Goal: Transaction & Acquisition: Purchase product/service

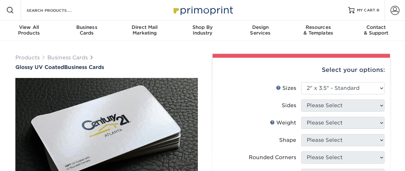
select select "2.00x3.50"
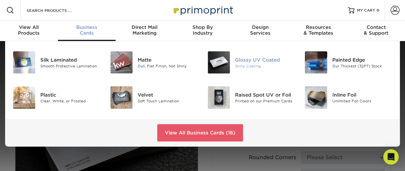
click at [220, 75] on div "Glossy UV Coated Shiny Coating" at bounding box center [251, 62] width 97 height 27
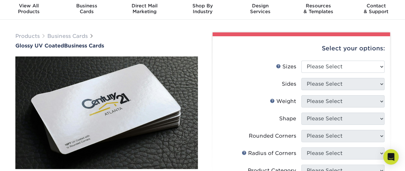
scroll to position [15, 0]
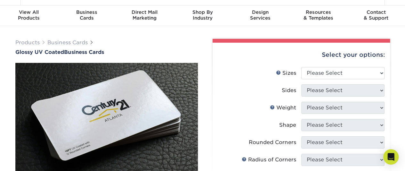
click at [376, 80] on li "Sizes Help Sizes Please Select 1.5" x 3.5" - Mini 1.75" x 3.5" - Mini 2" x 2" -…" at bounding box center [301, 75] width 167 height 17
click at [384, 71] on select "Please Select 1.5" x 3.5" - Mini 1.75" x 3.5" - Mini 2" x 2" - Square 2" x 3" -…" at bounding box center [342, 73] width 83 height 12
select select "2.00x3.50"
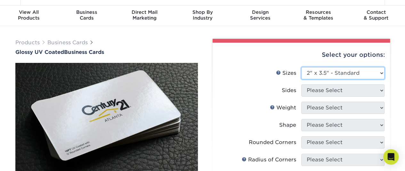
click at [301, 67] on select "Please Select 1.5" x 3.5" - Mini 1.75" x 3.5" - Mini 2" x 2" - Square 2" x 3" -…" at bounding box center [342, 73] width 83 height 12
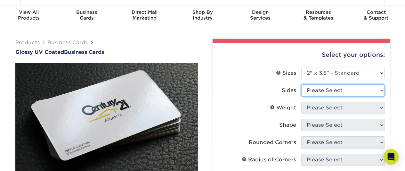
click at [334, 89] on select "Please Select Print Both Sides Print Front Only" at bounding box center [342, 90] width 83 height 12
select select "13abbda7-1d64-4f25-8bb2-c179b224825d"
click at [301, 84] on select "Please Select Print Both Sides Print Front Only" at bounding box center [342, 90] width 83 height 12
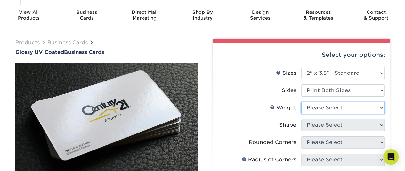
click at [345, 109] on select "Please Select 16PT 14PT" at bounding box center [342, 108] width 83 height 12
select select "16PT"
click at [301, 102] on select "Please Select 16PT 14PT" at bounding box center [342, 108] width 83 height 12
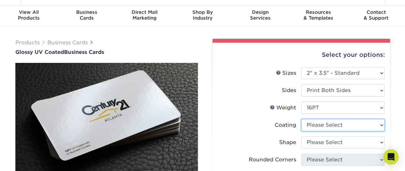
click at [354, 126] on select at bounding box center [342, 125] width 83 height 12
select select "ae367451-b2b8-45df-a344-0f05b6a12993"
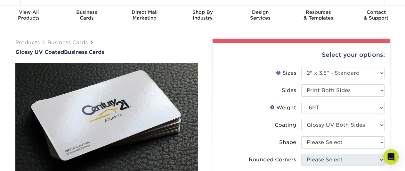
click at [301, 119] on select at bounding box center [342, 125] width 83 height 12
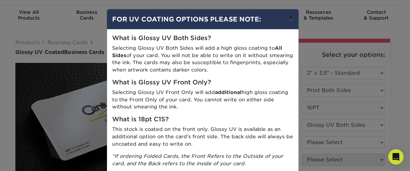
click at [285, 21] on button "×" at bounding box center [290, 18] width 15 height 18
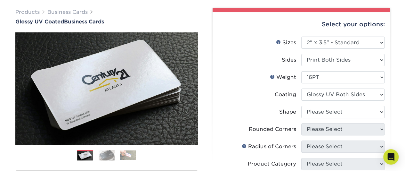
scroll to position [46, 0]
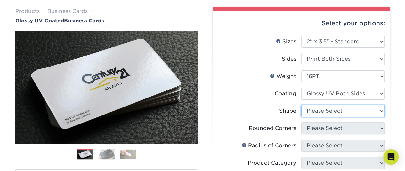
click at [333, 110] on select "Please Select Standard Oval" at bounding box center [342, 111] width 83 height 12
select select "standard"
click at [301, 105] on select "Please Select Standard Oval" at bounding box center [342, 111] width 83 height 12
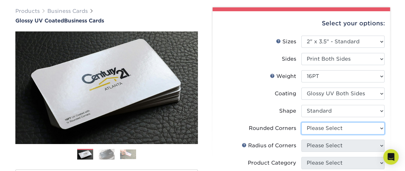
click at [329, 131] on select "Please Select Yes - Round 2 Corners Yes - Round 4 Corners No" at bounding box center [342, 128] width 83 height 12
select select "7672df9e-0e0a-464d-8e1f-920c575e4da3"
click at [301, 122] on select "Please Select Yes - Round 2 Corners Yes - Round 4 Corners No" at bounding box center [342, 128] width 83 height 12
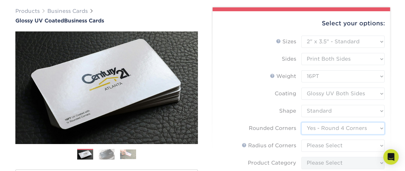
scroll to position [68, 0]
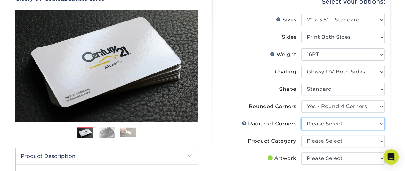
click at [343, 127] on select "Please Select Rounded 1/8" Rounded 1/4"" at bounding box center [342, 124] width 83 height 12
select select "589680c7-ee9a-431b-9d12-d7aeb1386a97"
click at [301, 118] on select "Please Select Rounded 1/8" Rounded 1/4"" at bounding box center [342, 124] width 83 height 12
click at [106, 132] on img at bounding box center [107, 131] width 16 height 11
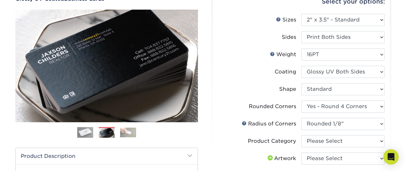
click at [125, 131] on img at bounding box center [128, 132] width 16 height 10
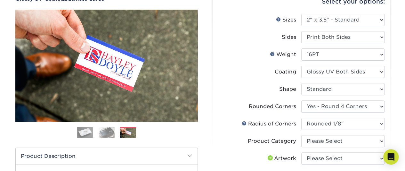
click at [105, 128] on img at bounding box center [107, 131] width 16 height 11
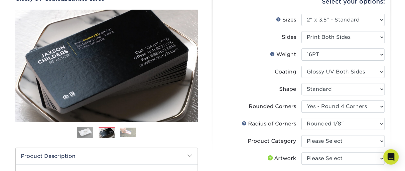
click at [92, 130] on img at bounding box center [85, 132] width 16 height 16
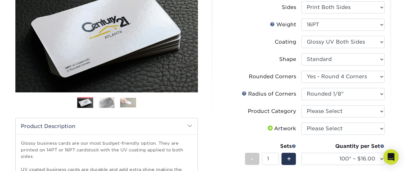
scroll to position [99, 0]
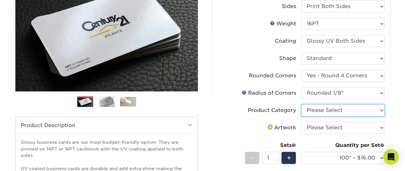
click at [329, 111] on select "Please Select Business Cards" at bounding box center [342, 110] width 83 height 12
select select "3b5148f1-0588-4f88-a218-97bcfdce65c1"
click at [301, 104] on select "Please Select Business Cards" at bounding box center [342, 110] width 83 height 12
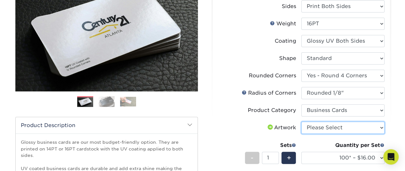
click at [321, 128] on select "Please Select I will upload files I need a design - $100" at bounding box center [342, 127] width 83 height 12
select select "upload"
click at [301, 121] on select "Please Select I will upload files I need a design - $100" at bounding box center [342, 127] width 83 height 12
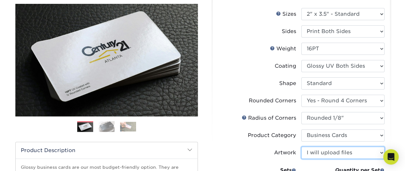
scroll to position [73, 0]
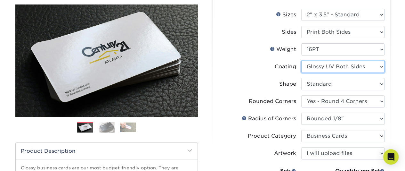
click at [340, 61] on select at bounding box center [342, 67] width 83 height 12
click at [348, 59] on li "Weight Help Weight Please Select 16PT 14PT" at bounding box center [301, 51] width 167 height 17
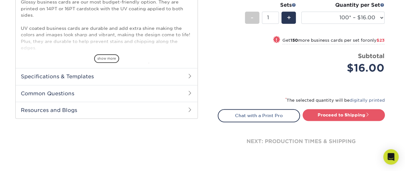
scroll to position [246, 0]
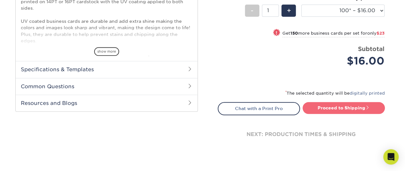
click at [333, 110] on link "Proceed to Shipping" at bounding box center [344, 108] width 82 height 12
type input "Set 1"
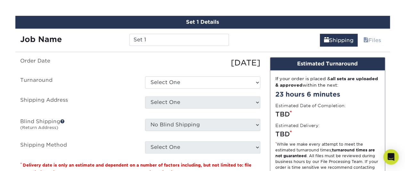
scroll to position [363, 0]
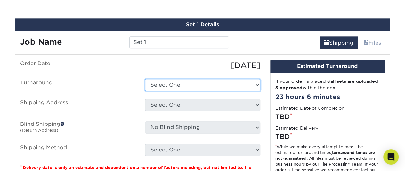
click at [184, 87] on select "Select One 2-4 Business Days 2 Day Next Business Day" at bounding box center [202, 85] width 115 height 12
select select "594557bf-9f98-4313-b1a3-27fbde445822"
click at [145, 79] on select "Select One 2-4 Business Days 2 Day Next Business Day" at bounding box center [202, 85] width 115 height 12
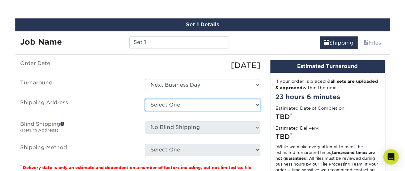
click at [164, 104] on select "Select One + Add New Address - Login" at bounding box center [202, 105] width 115 height 12
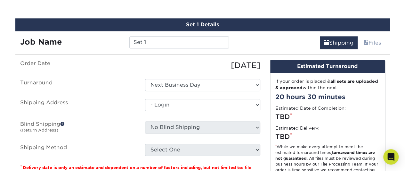
click at [145, 111] on select "Select One + Add New Address - Login" at bounding box center [202, 105] width 115 height 12
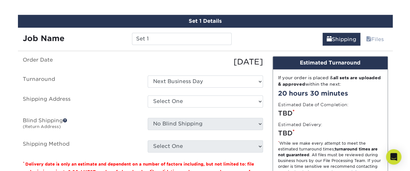
scroll to position [383, 0]
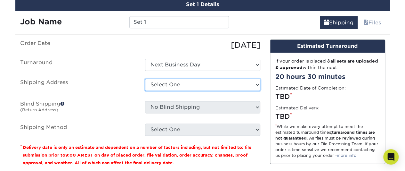
click at [212, 85] on select "Select One + Add New Address - Login" at bounding box center [202, 84] width 115 height 12
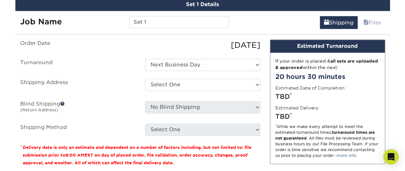
click at [132, 105] on label "Blind Shipping (Return Address)" at bounding box center [77, 108] width 125 height 15
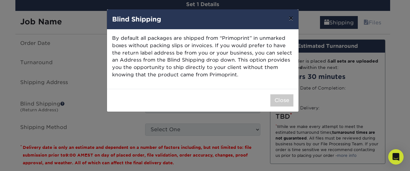
click at [291, 18] on button "×" at bounding box center [290, 18] width 15 height 18
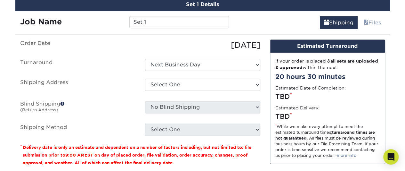
click at [226, 92] on ul "Order Date 09/17/2025 Turnaround Select One 2-4 Business Days 2 Day Next Busine…" at bounding box center [140, 87] width 240 height 96
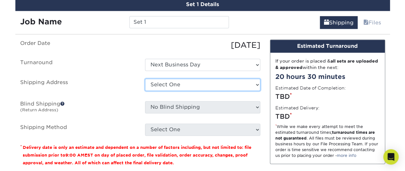
click at [226, 86] on select "Select One + Add New Address - Login" at bounding box center [202, 84] width 115 height 12
select select "newaddress"
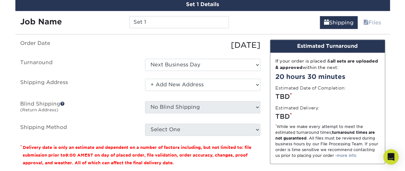
click at [145, 78] on select "Select One + Add New Address - Login" at bounding box center [202, 84] width 115 height 12
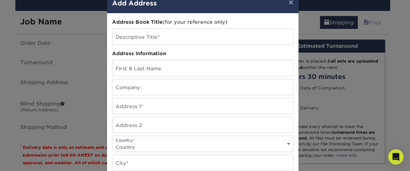
scroll to position [15, 0]
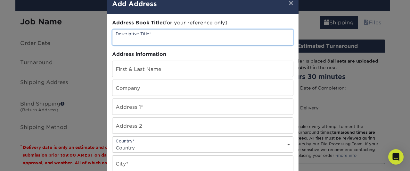
click at [183, 35] on input "text" at bounding box center [202, 37] width 181 height 16
type input "Business Cards"
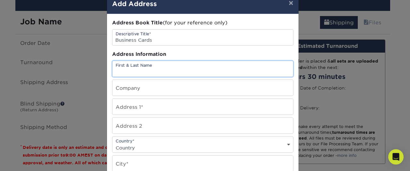
click at [154, 72] on input "text" at bounding box center [202, 69] width 181 height 16
type input "[PERSON_NAME]"
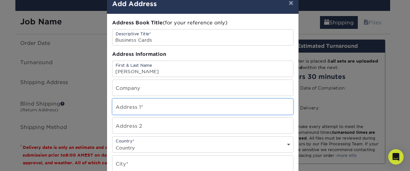
type input "15451 Casita Verde Way"
select select "US"
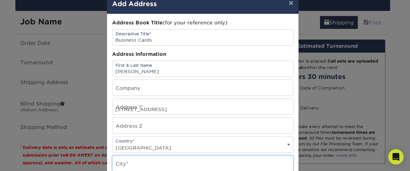
type input "Houston"
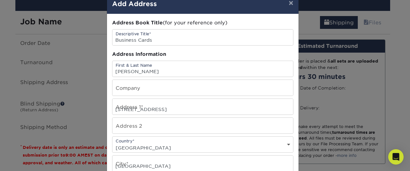
select select "TX"
type input "77049"
type input "8327146113"
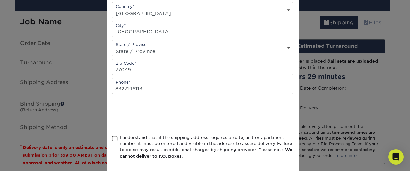
scroll to position [175, 0]
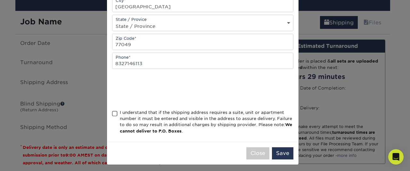
click at [112, 110] on span at bounding box center [114, 113] width 5 height 6
click at [0, 0] on input "I understand that if the shipping address requires a suite, unit or apartment n…" at bounding box center [0, 0] width 0 height 0
click at [279, 150] on button "Save" at bounding box center [282, 153] width 21 height 12
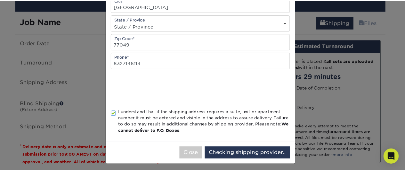
scroll to position [0, 0]
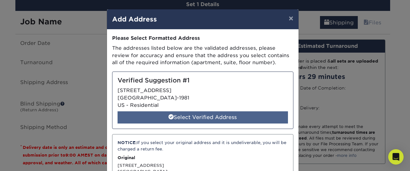
click at [204, 117] on div "Select Verified Address" at bounding box center [203, 117] width 170 height 12
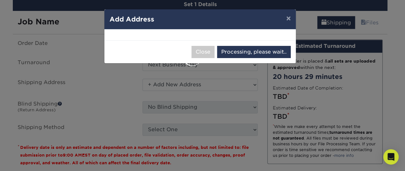
select select "286081"
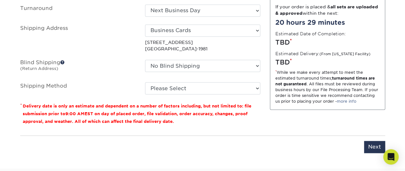
scroll to position [437, 0]
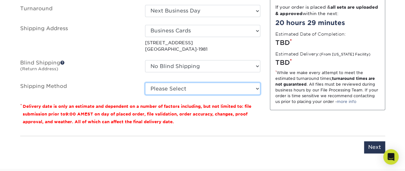
click at [178, 86] on select "Please Select Ground Shipping (+$7.84) 3 Day Shipping Service (+$24.94) 2 Day A…" at bounding box center [202, 88] width 115 height 12
select select "03"
click at [145, 82] on select "Please Select Ground Shipping (+$7.84) 3 Day Shipping Service (+$24.94) 2 Day A…" at bounding box center [202, 88] width 115 height 12
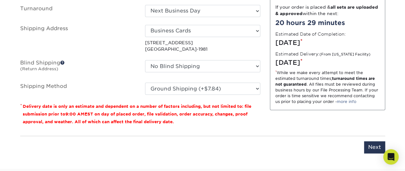
click at [185, 94] on fieldset "Order Date 09/17/2025 Turnaround Select One 2-4 Business Days 2 Day Next Busine…" at bounding box center [140, 44] width 240 height 117
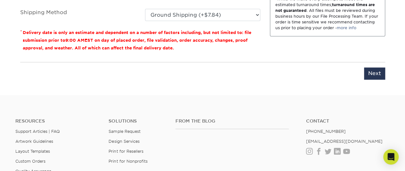
scroll to position [512, 0]
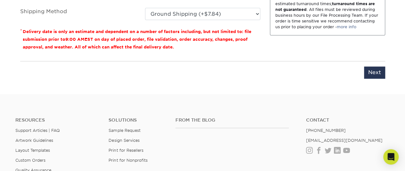
click at [376, 70] on input "Next" at bounding box center [374, 72] width 21 height 12
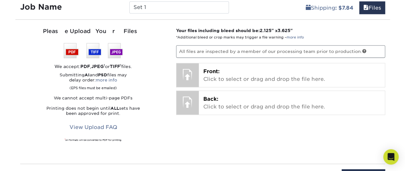
scroll to position [398, 0]
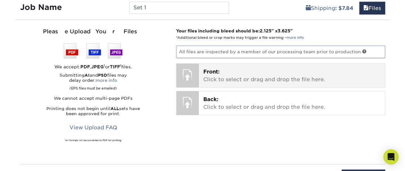
click at [229, 78] on p "Front: Click to select or drag and drop the file here." at bounding box center [291, 75] width 177 height 15
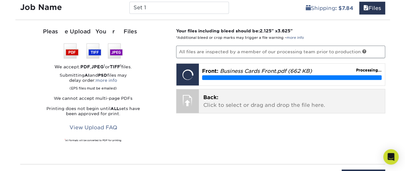
click at [211, 96] on span "Back:" at bounding box center [210, 97] width 15 height 6
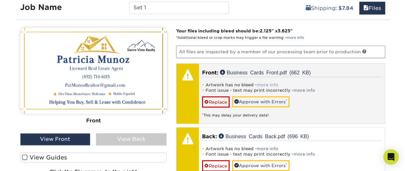
click at [262, 84] on link "more info" at bounding box center [267, 84] width 21 height 5
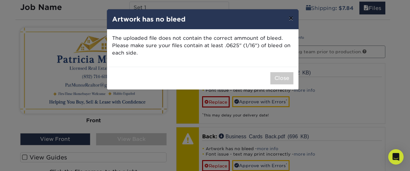
click at [291, 20] on button "×" at bounding box center [290, 18] width 15 height 18
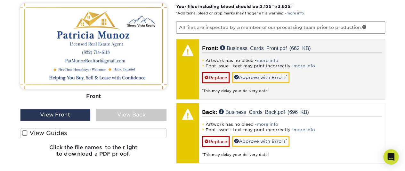
scroll to position [424, 0]
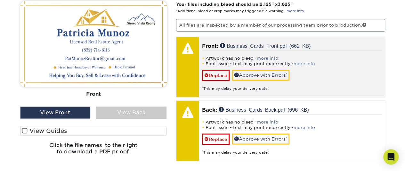
click at [298, 61] on link "more info" at bounding box center [304, 63] width 21 height 5
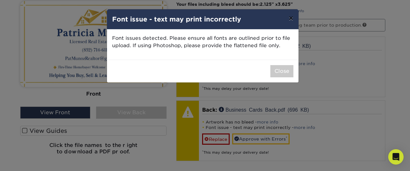
click at [290, 18] on button "×" at bounding box center [290, 18] width 15 height 18
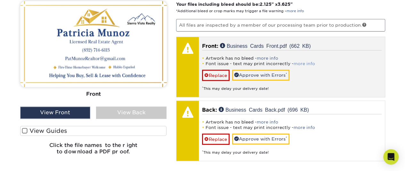
click at [296, 62] on link "more info" at bounding box center [304, 63] width 21 height 5
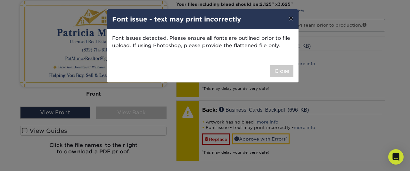
click at [290, 20] on button "×" at bounding box center [290, 18] width 15 height 18
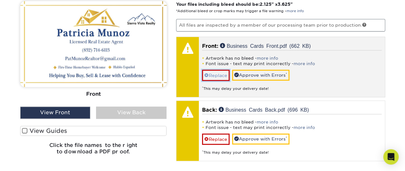
click at [219, 75] on link "Replace" at bounding box center [216, 74] width 28 height 11
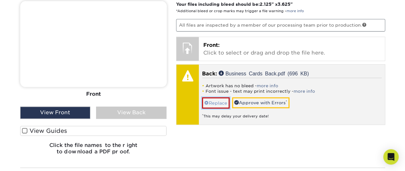
click at [215, 102] on link "Replace" at bounding box center [216, 102] width 28 height 11
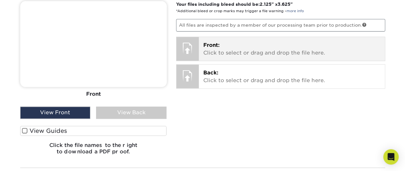
click at [225, 46] on p "Front: Click to select or drag and drop the file here." at bounding box center [291, 48] width 177 height 15
click at [209, 39] on div "Front: Click to select or drag and drop the file here. Choose file Business Car…" at bounding box center [292, 49] width 186 height 24
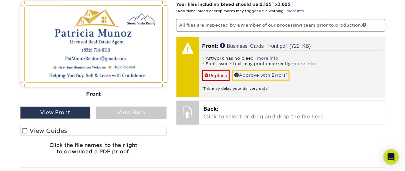
click at [297, 64] on link "more info" at bounding box center [304, 63] width 21 height 5
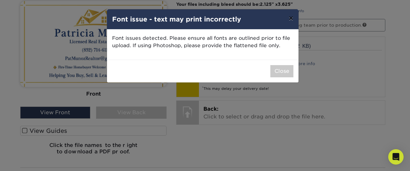
click at [293, 18] on button "×" at bounding box center [290, 18] width 15 height 18
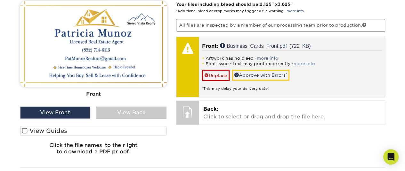
click at [303, 61] on link "more info" at bounding box center [304, 63] width 21 height 5
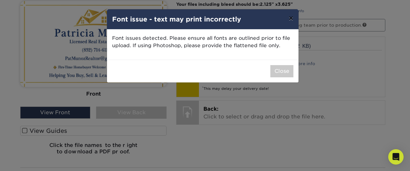
click at [290, 21] on button "×" at bounding box center [290, 18] width 15 height 18
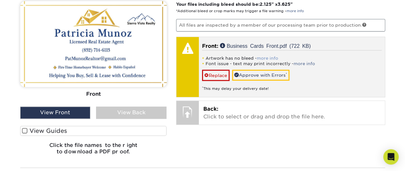
click at [273, 57] on link "more info" at bounding box center [267, 58] width 21 height 5
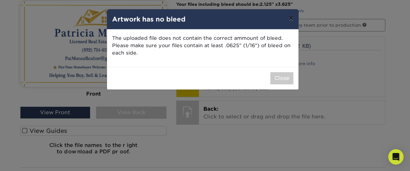
click at [291, 19] on button "×" at bounding box center [290, 18] width 15 height 18
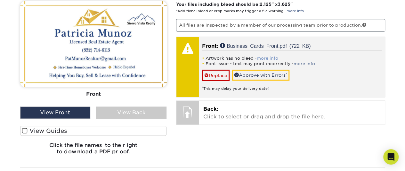
click at [268, 56] on link "more info" at bounding box center [267, 58] width 21 height 5
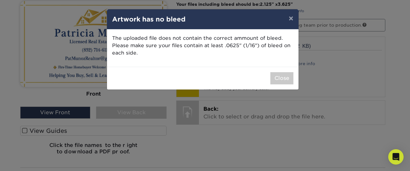
click at [224, 46] on p "The uploaded file does not contain the correct ammount of bleed. Please make su…" at bounding box center [202, 46] width 181 height 22
drag, startPoint x: 224, startPoint y: 46, endPoint x: 238, endPoint y: 46, distance: 13.8
click at [238, 46] on p "The uploaded file does not contain the correct ammount of bleed. Please make su…" at bounding box center [202, 46] width 181 height 22
click at [225, 46] on p "The uploaded file does not contain the correct ammount of bleed. Please make su…" at bounding box center [202, 46] width 181 height 22
drag, startPoint x: 222, startPoint y: 46, endPoint x: 237, endPoint y: 48, distance: 15.2
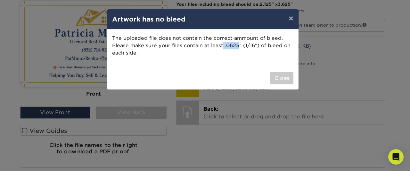
click at [237, 48] on p "The uploaded file does not contain the correct ammount of bleed. Please make su…" at bounding box center [202, 46] width 181 height 22
copy p ".0625"
click at [292, 16] on button "×" at bounding box center [290, 18] width 15 height 18
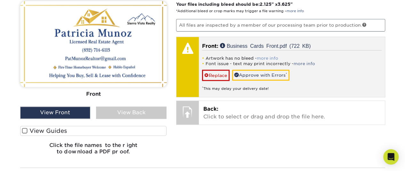
click at [261, 57] on link "more info" at bounding box center [267, 58] width 21 height 5
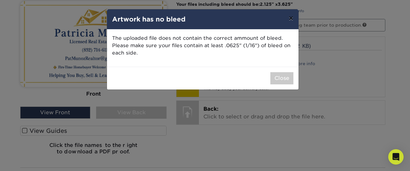
click at [291, 18] on button "×" at bounding box center [290, 18] width 15 height 18
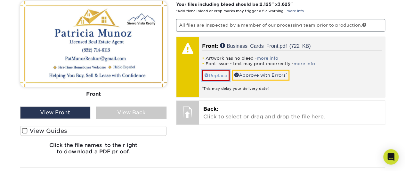
click at [220, 73] on link "Replace" at bounding box center [216, 74] width 28 height 11
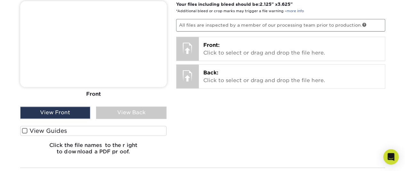
click at [196, 31] on div "Your files including bleed should be: 2.125 " x 3.625 " *Additional bleed or cr…" at bounding box center [280, 80] width 219 height 159
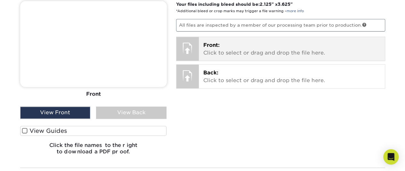
click at [196, 46] on div at bounding box center [187, 48] width 22 height 22
click at [216, 47] on p "Front: Click to select or drag and drop the file here." at bounding box center [291, 48] width 177 height 15
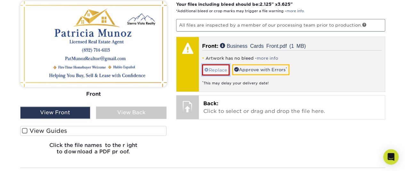
click at [222, 66] on link "Replace" at bounding box center [216, 69] width 28 height 11
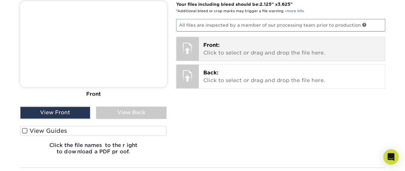
click at [208, 51] on p "Front: Click to select or drag and drop the file here." at bounding box center [291, 48] width 177 height 15
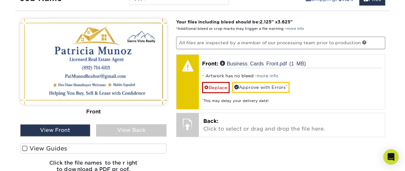
scroll to position [406, 0]
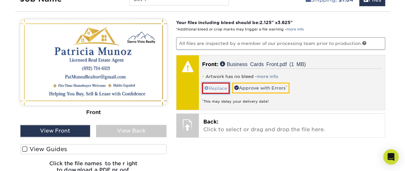
click at [226, 87] on link "Replace" at bounding box center [216, 87] width 28 height 11
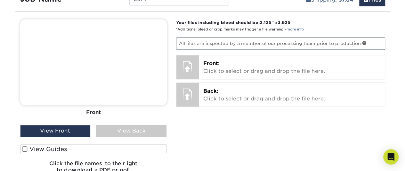
click at [206, 50] on div "Your files including bleed should be: 2.125 " x 3.625 " *Additional bleed or cr…" at bounding box center [280, 98] width 219 height 159
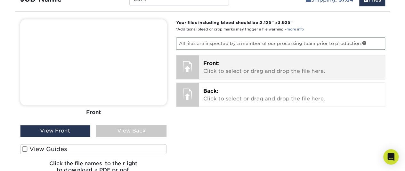
click at [205, 60] on span "Front:" at bounding box center [211, 63] width 16 height 6
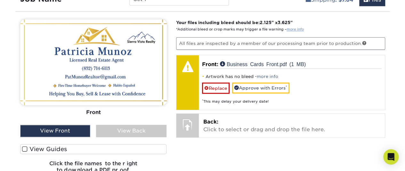
click at [291, 28] on link "more info" at bounding box center [295, 29] width 17 height 4
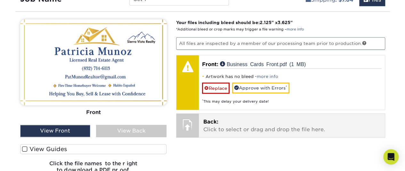
click at [231, 121] on p "Back: Click to select or drag and drop the file here." at bounding box center [291, 125] width 177 height 15
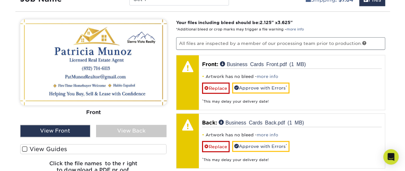
click at [149, 129] on div "View Back" at bounding box center [131, 131] width 70 height 12
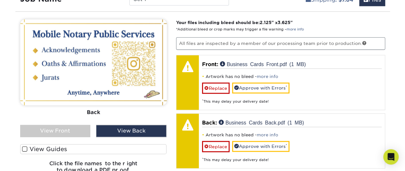
click at [76, 130] on div "View Front" at bounding box center [55, 131] width 70 height 12
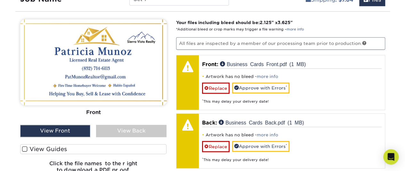
click at [124, 130] on div "View Back" at bounding box center [131, 131] width 70 height 12
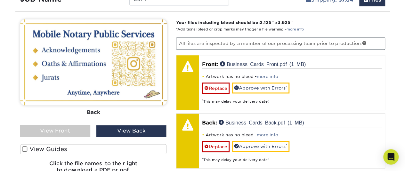
click at [83, 132] on div "View Front" at bounding box center [55, 131] width 70 height 12
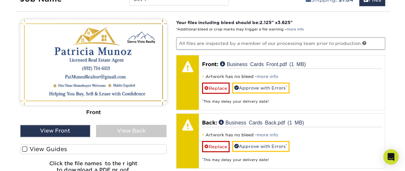
click at [109, 133] on div "View Back" at bounding box center [131, 131] width 70 height 12
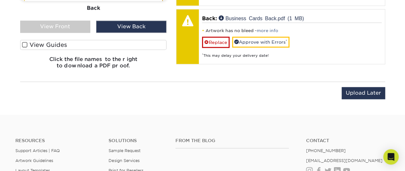
scroll to position [514, 0]
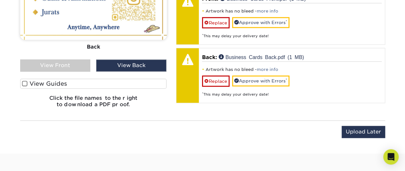
click at [27, 83] on span at bounding box center [24, 83] width 5 height 6
click at [0, 0] on input "View Guides" at bounding box center [0, 0] width 0 height 0
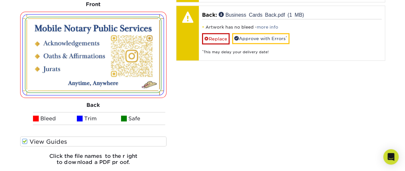
scroll to position [512, 0]
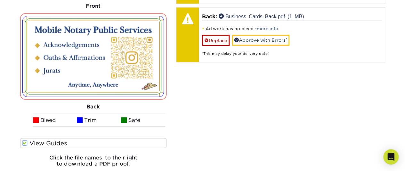
click at [92, 104] on div "Back" at bounding box center [93, 106] width 147 height 14
click at [29, 141] on label "View Guides" at bounding box center [93, 143] width 147 height 10
click at [0, 0] on input "View Guides" at bounding box center [0, 0] width 0 height 0
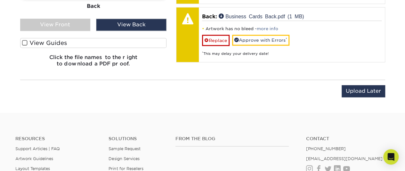
scroll to position [412, 0]
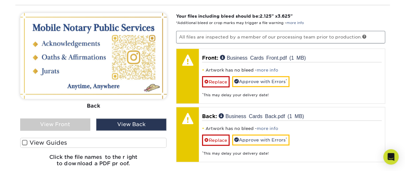
click at [69, 121] on div "View Front" at bounding box center [55, 124] width 70 height 12
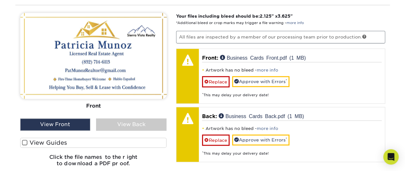
click at [28, 143] on label "View Guides" at bounding box center [93, 142] width 147 height 10
click at [0, 0] on input "View Guides" at bounding box center [0, 0] width 0 height 0
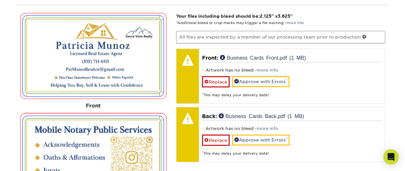
scroll to position [512, 0]
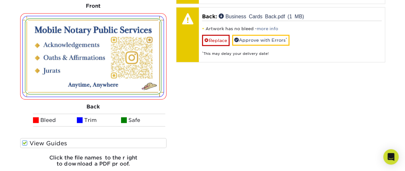
click at [29, 142] on label "View Guides" at bounding box center [93, 143] width 147 height 10
click at [0, 0] on input "View Guides" at bounding box center [0, 0] width 0 height 0
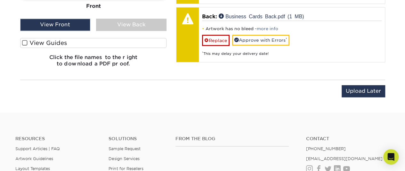
scroll to position [412, 0]
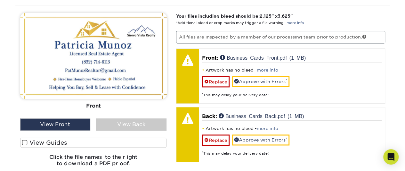
click at [105, 125] on div "View Back" at bounding box center [131, 124] width 70 height 12
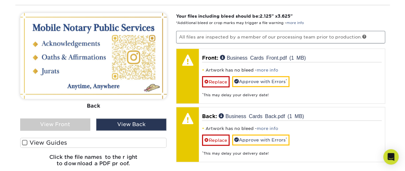
click at [64, 122] on div "View Front" at bounding box center [55, 124] width 70 height 12
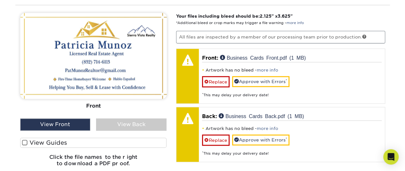
click at [124, 122] on div "View Back" at bounding box center [131, 124] width 70 height 12
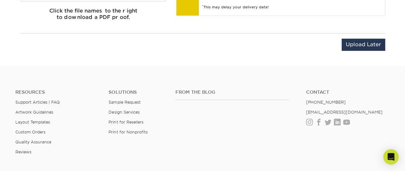
scroll to position [517, 0]
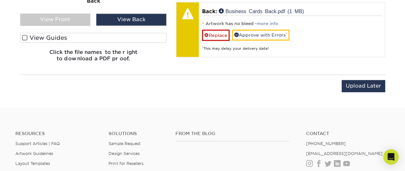
click at [24, 38] on span at bounding box center [24, 38] width 5 height 6
click at [0, 0] on input "View Guides" at bounding box center [0, 0] width 0 height 0
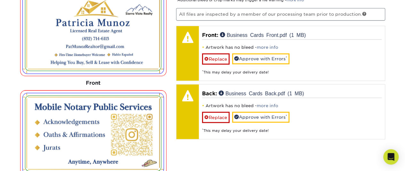
scroll to position [435, 0]
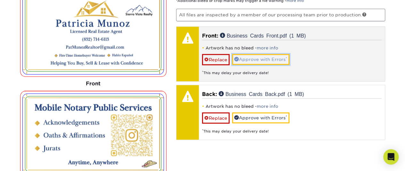
click at [279, 59] on link "Approve with Errors *" at bounding box center [260, 59] width 57 height 11
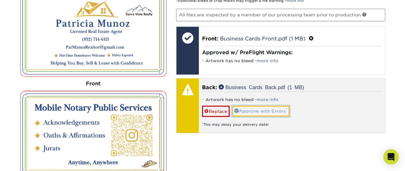
click at [258, 111] on link "Approve with Errors *" at bounding box center [260, 110] width 57 height 11
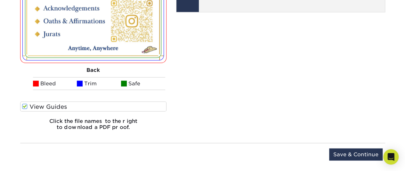
scroll to position [587, 0]
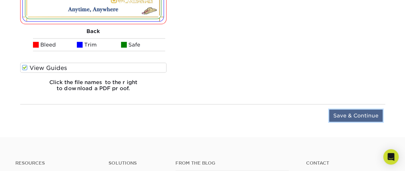
click at [352, 112] on input "Save & Continue" at bounding box center [355, 115] width 53 height 12
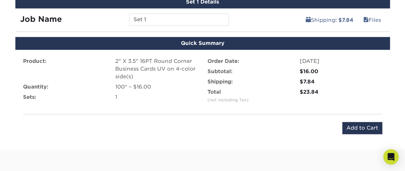
scroll to position [386, 0]
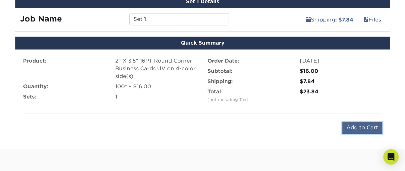
click at [367, 125] on input "Add to Cart" at bounding box center [362, 127] width 40 height 12
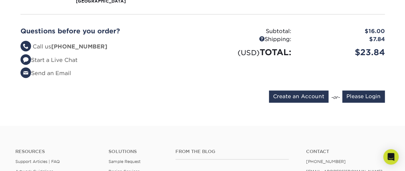
scroll to position [171, 0]
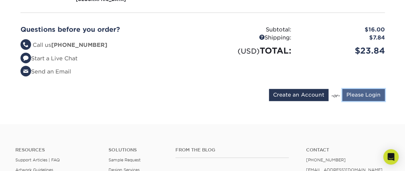
click at [353, 95] on input "Please Login" at bounding box center [363, 95] width 43 height 12
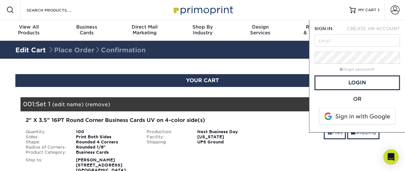
scroll to position [0, 0]
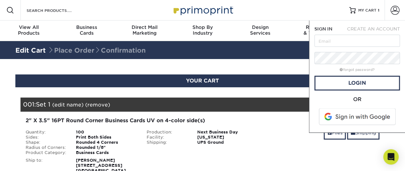
click at [355, 116] on span at bounding box center [358, 116] width 82 height 17
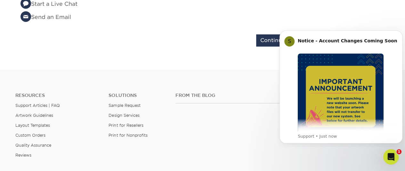
scroll to position [244, 0]
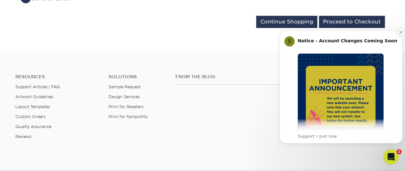
click at [400, 33] on icon "Dismiss notification" at bounding box center [401, 32] width 4 height 4
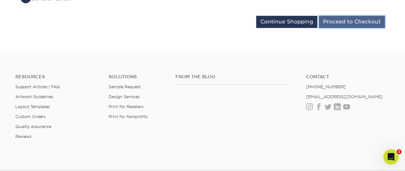
click at [345, 24] on input "Proceed to Checkout" at bounding box center [352, 22] width 66 height 12
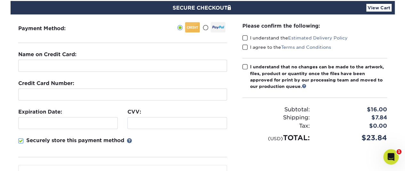
scroll to position [63, 0]
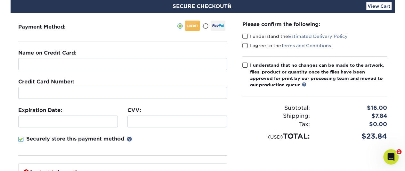
click at [242, 35] on span at bounding box center [244, 36] width 5 height 6
click at [0, 0] on input "I understand the Estimated Delivery Policy" at bounding box center [0, 0] width 0 height 0
click at [246, 44] on span at bounding box center [244, 46] width 5 height 6
click at [0, 0] on input "I agree to the Terms and Conditions" at bounding box center [0, 0] width 0 height 0
click at [248, 65] on label "I understand that no changes can be made to the artwork, files, product or quan…" at bounding box center [314, 75] width 145 height 26
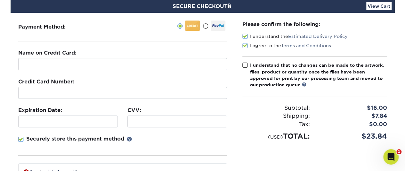
click at [0, 0] on input "I understand that no changes can be made to the artwork, files, product or quan…" at bounding box center [0, 0] width 0 height 0
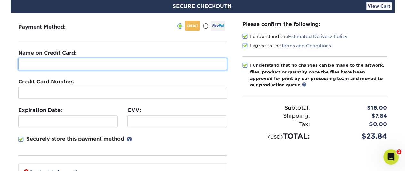
click at [136, 66] on input "text" at bounding box center [122, 64] width 209 height 12
type input "JOSE SANTIBANEZ"
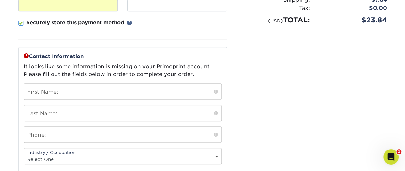
scroll to position [195, 0]
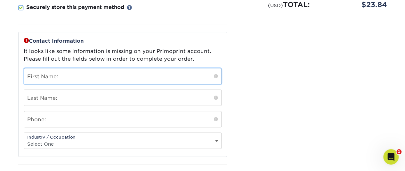
click at [147, 74] on input "text" at bounding box center [122, 76] width 197 height 16
type input "[PERSON_NAME]"
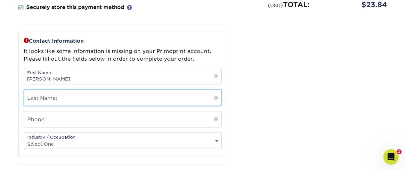
type input "Santibanez"
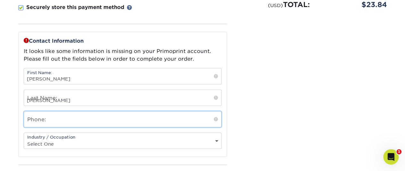
type input "8329661910"
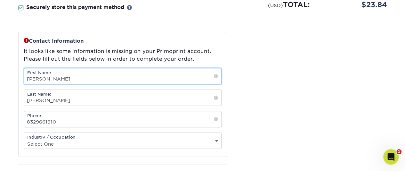
scroll to position [235, 0]
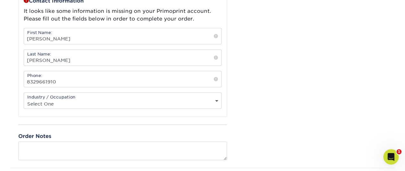
click at [115, 106] on select "Select One Administrative Executive Human Resources Construction Education Ente…" at bounding box center [122, 103] width 197 height 9
select select "21"
click at [24, 99] on select "Select One Administrative Executive Human Resources Construction Education Ente…" at bounding box center [122, 103] width 197 height 9
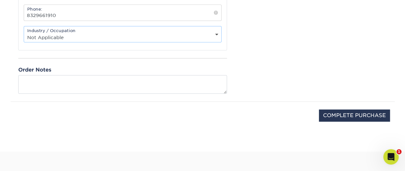
scroll to position [302, 0]
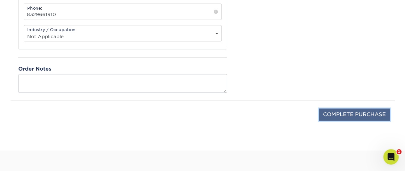
click at [321, 113] on input "COMPLETE PURCHASE" at bounding box center [354, 114] width 71 height 12
type input "PROCESSING, PLEASE WAIT..."
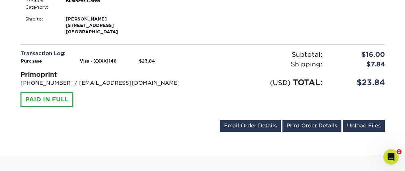
scroll to position [242, 0]
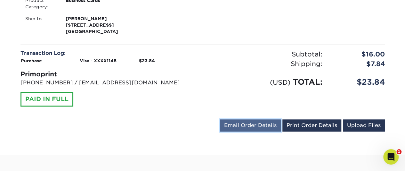
click at [259, 123] on link "Email Order Details" at bounding box center [250, 125] width 61 height 12
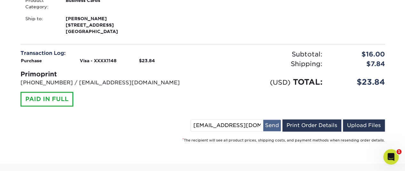
click at [272, 123] on button "Send" at bounding box center [272, 125] width 18 height 12
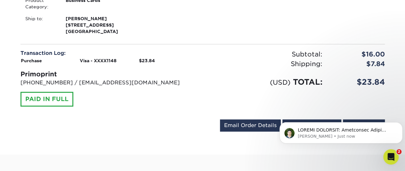
scroll to position [0, 0]
click at [303, 135] on p "[PERSON_NAME] • Just now" at bounding box center [346, 136] width 97 height 6
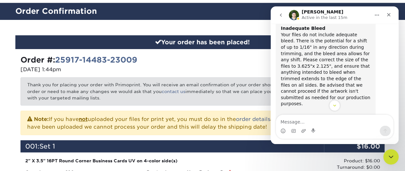
scroll to position [73, 0]
click at [225, 69] on div "Go to My Account Continue Shopping" at bounding box center [296, 64] width 187 height 20
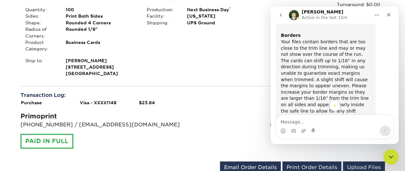
scroll to position [412, 0]
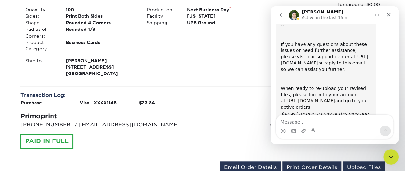
click at [316, 98] on link "[URL][DOMAIN_NAME]" at bounding box center [310, 100] width 50 height 5
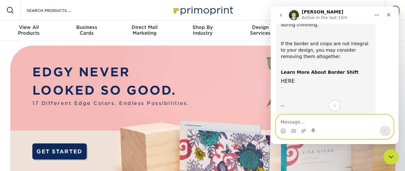
scroll to position [412, 0]
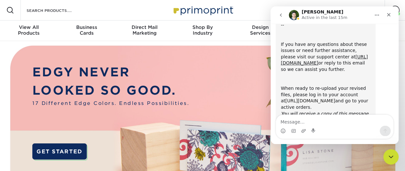
click at [319, 98] on link "[URL][DOMAIN_NAME]" at bounding box center [310, 100] width 50 height 5
click at [391, 14] on icon "Close" at bounding box center [388, 14] width 5 height 5
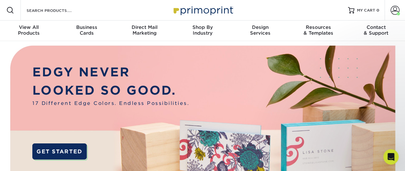
scroll to position [412, 0]
click at [391, 14] on span at bounding box center [395, 10] width 9 height 9
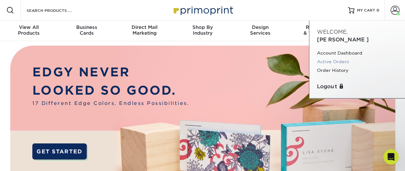
click at [336, 57] on link "Active Orders" at bounding box center [357, 61] width 80 height 9
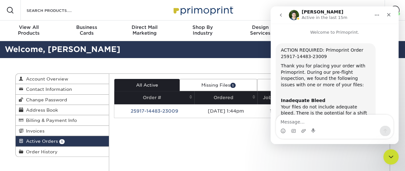
scroll to position [412, 0]
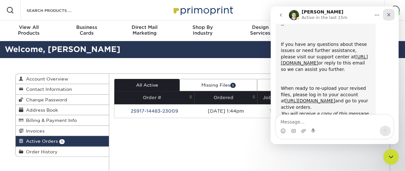
click at [391, 13] on icon "Close" at bounding box center [388, 14] width 5 height 5
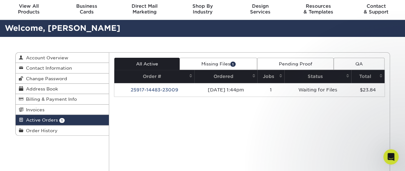
scroll to position [20, 0]
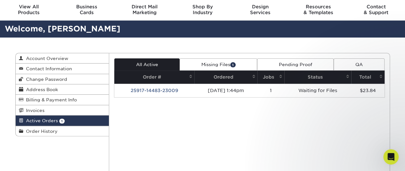
click at [196, 66] on link "Missing Files 1" at bounding box center [218, 64] width 77 height 12
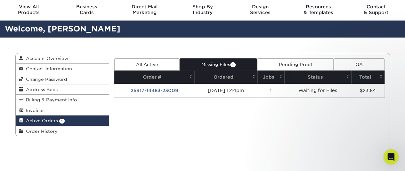
click at [276, 61] on link "Pending Proof" at bounding box center [295, 64] width 77 height 12
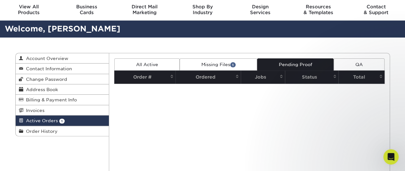
click at [235, 63] on span "1" at bounding box center [232, 64] width 5 height 5
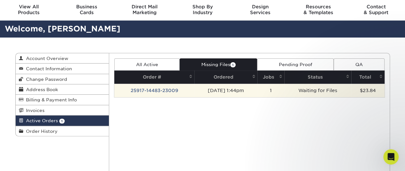
click at [223, 89] on td "[DATE] 1:44pm" at bounding box center [225, 90] width 63 height 13
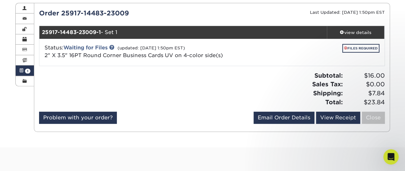
scroll to position [70, 0]
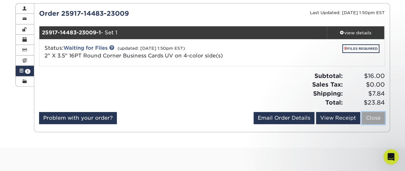
click at [367, 121] on link "Close" at bounding box center [373, 118] width 23 height 12
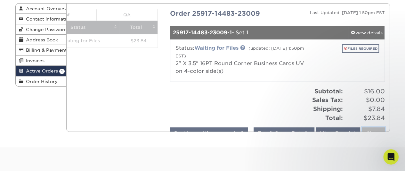
scroll to position [0, 0]
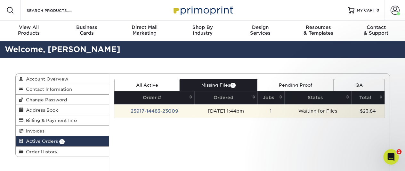
click at [240, 111] on td "[DATE] 1:44pm" at bounding box center [225, 110] width 63 height 13
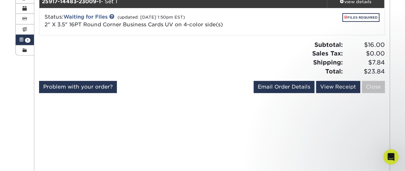
scroll to position [94, 0]
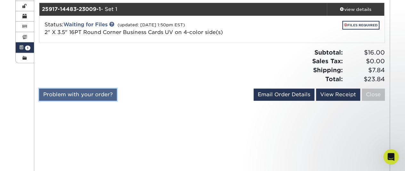
click at [93, 98] on link "Problem with your order?" at bounding box center [78, 94] width 78 height 12
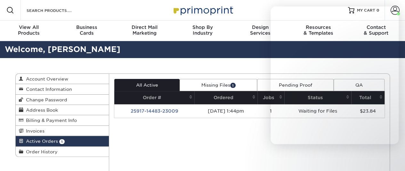
click at [208, 85] on link "Missing Files 1" at bounding box center [218, 85] width 77 height 12
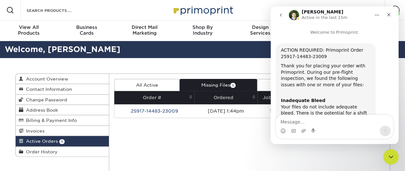
scroll to position [412, 0]
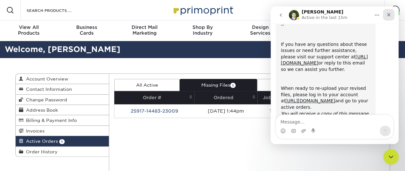
click at [392, 14] on div "Close" at bounding box center [389, 15] width 12 height 12
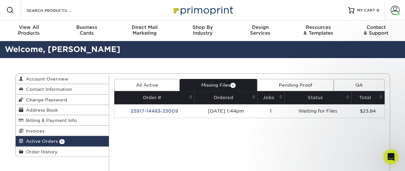
scroll to position [0, 0]
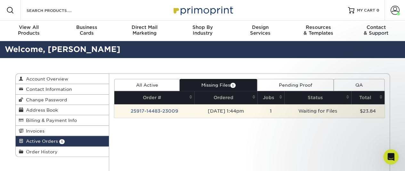
click at [273, 116] on td "1" at bounding box center [270, 110] width 27 height 13
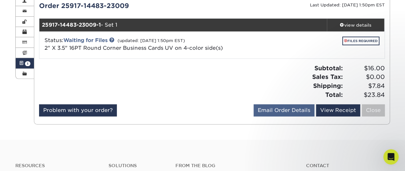
scroll to position [78, 0]
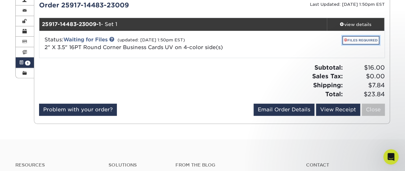
click at [348, 41] on link "FILES REQUIRED" at bounding box center [360, 40] width 37 height 9
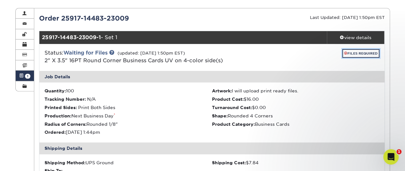
scroll to position [64, 0]
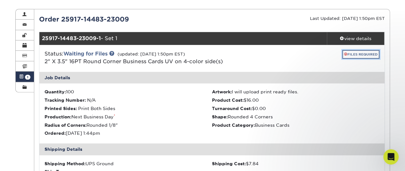
click at [350, 55] on link "FILES REQUIRED" at bounding box center [360, 54] width 37 height 9
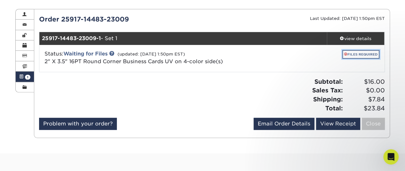
click at [350, 55] on link "FILES REQUIRED" at bounding box center [360, 54] width 37 height 9
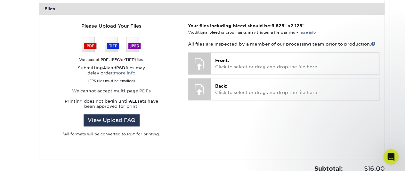
scroll to position [263, 0]
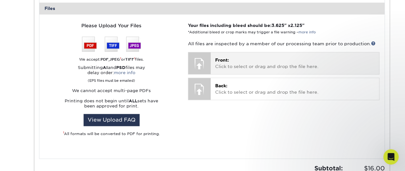
click at [221, 69] on p "Front: Click to select or drag and drop the file here." at bounding box center [294, 63] width 159 height 13
click at [255, 70] on div "Front: Click to select or drag and drop the file here. Choose file" at bounding box center [295, 62] width 168 height 21
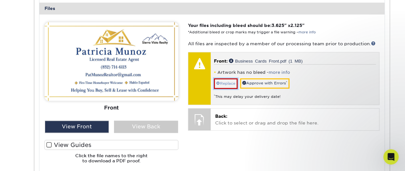
click at [219, 85] on link "Replace" at bounding box center [226, 83] width 24 height 10
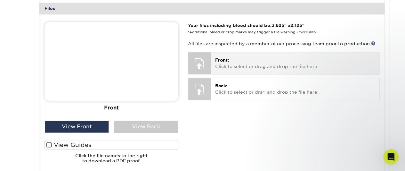
click at [223, 69] on div "Front: Click to select or drag and drop the file here. Choose file Business Car…" at bounding box center [295, 62] width 168 height 21
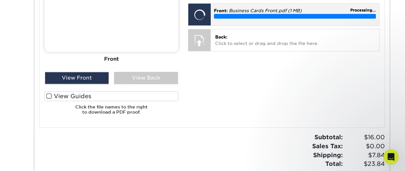
scroll to position [323, 0]
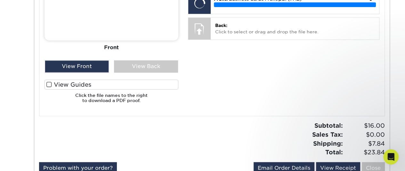
click at [52, 84] on label "View Guides" at bounding box center [112, 84] width 134 height 10
click at [0, 0] on input "View Guides" at bounding box center [0, 0] width 0 height 0
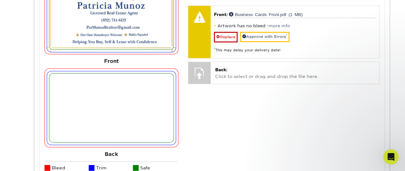
scroll to position [277, 0]
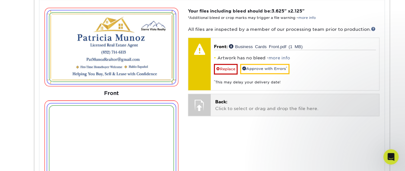
click at [227, 104] on p "Back: Click to select or drag and drop the file here." at bounding box center [294, 104] width 159 height 13
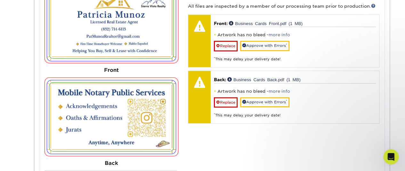
scroll to position [301, 0]
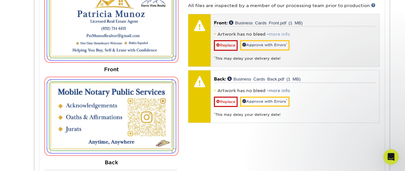
click at [276, 32] on link "more info" at bounding box center [279, 34] width 21 height 5
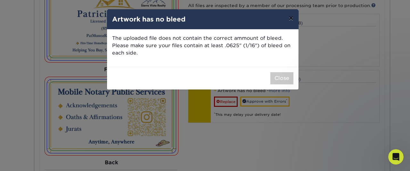
click at [292, 21] on button "×" at bounding box center [290, 18] width 15 height 18
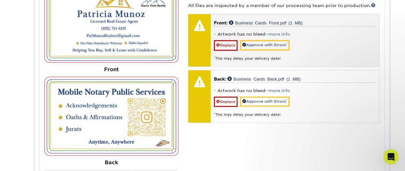
scroll to position [282, 0]
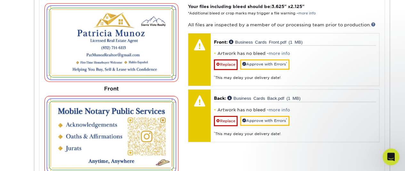
click at [393, 159] on div "Open Intercom Messenger" at bounding box center [389, 155] width 21 height 21
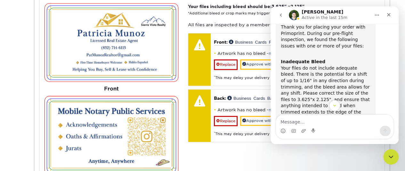
scroll to position [50, 0]
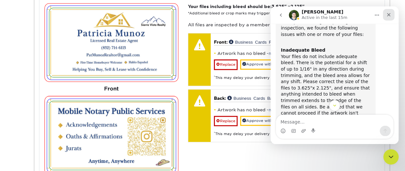
click at [388, 19] on div "Close" at bounding box center [389, 15] width 12 height 12
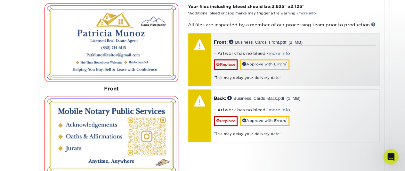
scroll to position [0, 0]
click at [224, 67] on link "Replace" at bounding box center [226, 64] width 24 height 10
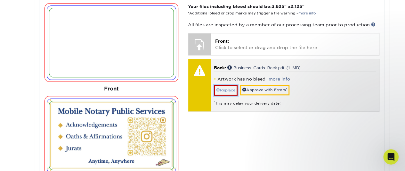
click at [229, 89] on link "Replace" at bounding box center [226, 90] width 24 height 10
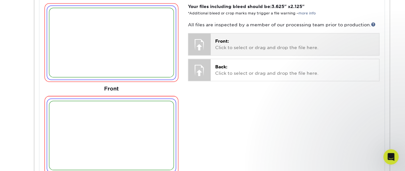
click at [233, 39] on p "Front: Click to select or drag and drop the file here." at bounding box center [294, 44] width 159 height 13
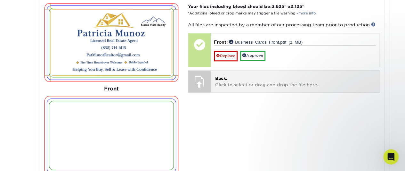
click at [229, 82] on p "Back: Click to select or drag and drop the file here." at bounding box center [294, 81] width 159 height 13
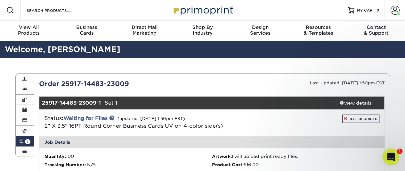
click at [391, 161] on icon "Open Intercom Messenger" at bounding box center [390, 155] width 11 height 11
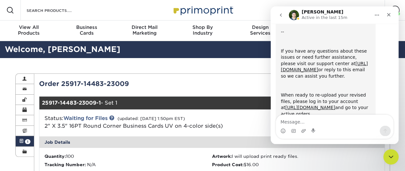
scroll to position [412, 0]
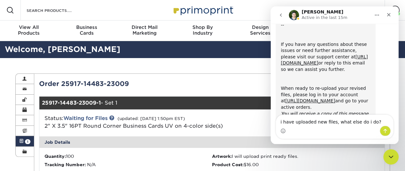
type textarea "i have uploaded new files, what else do i do?"
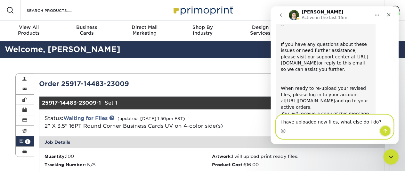
click at [388, 132] on button "Send a message…" at bounding box center [385, 131] width 11 height 10
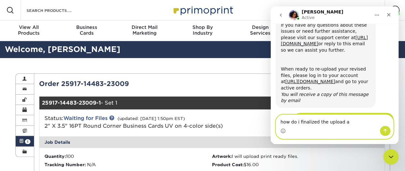
scroll to position [465, 0]
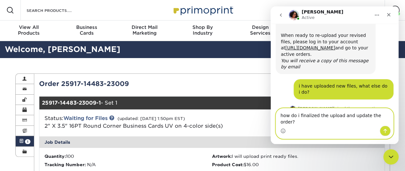
type textarea "how do i finalized the upload and update the order?"
click at [387, 134] on button "Send a message…" at bounding box center [385, 131] width 11 height 10
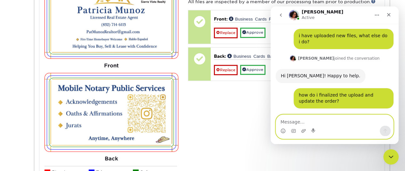
scroll to position [529, 0]
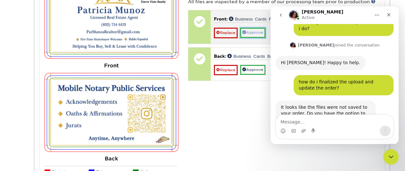
click at [259, 32] on link "Approve" at bounding box center [252, 33] width 25 height 10
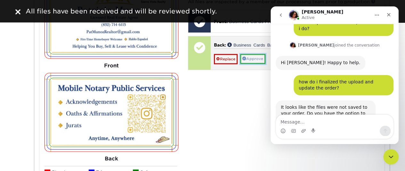
click at [252, 59] on link "Approve" at bounding box center [252, 59] width 25 height 10
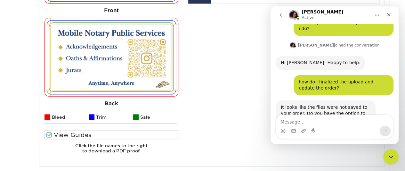
scroll to position [355, 0]
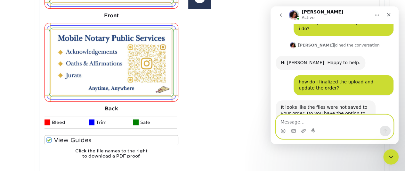
click at [286, 121] on textarea "Message…" at bounding box center [334, 120] width 117 height 11
type textarea "yes"
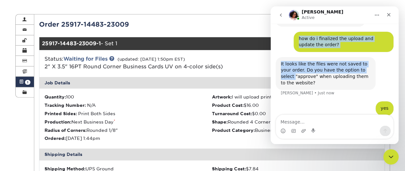
scroll to position [573, 0]
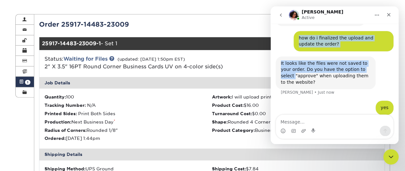
drag, startPoint x: 328, startPoint y: 10, endPoint x: 266, endPoint y: 46, distance: 71.9
click at [271, 46] on html "[PERSON_NAME] Active Welcome to Primoprint. ACTION REQUIRED: Primoprint Order 2…" at bounding box center [335, 74] width 128 height 137
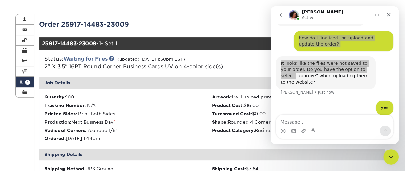
click at [250, 72] on div "Status: Waiting for Files (updated: [DATE] 1:50pm EST) 2" X 3.5" 16PT Round Cor…" at bounding box center [212, 63] width 355 height 27
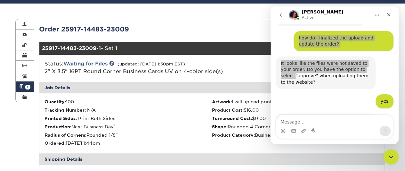
scroll to position [579, 0]
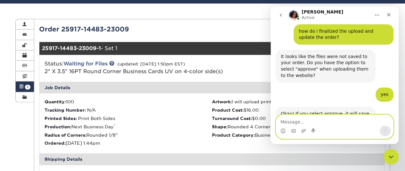
click at [306, 119] on textarea "Message…" at bounding box center [334, 120] width 117 height 11
type textarea "ok thank you"
click at [383, 130] on button "Send a message…" at bounding box center [385, 131] width 11 height 10
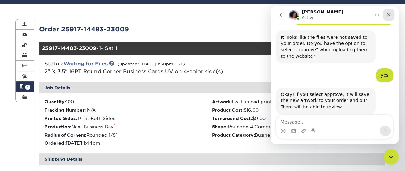
click at [387, 13] on icon "Close" at bounding box center [389, 15] width 4 height 4
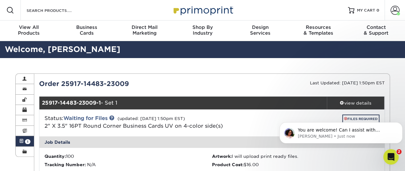
scroll to position [624, 0]
click at [302, 136] on p "[PERSON_NAME] • Just now" at bounding box center [346, 136] width 97 height 6
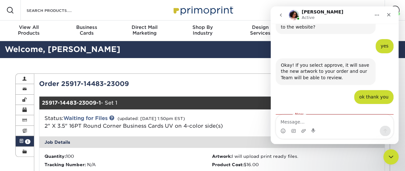
scroll to position [634, 0]
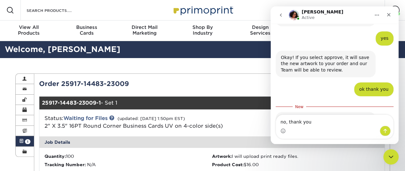
type textarea "no, thank you"
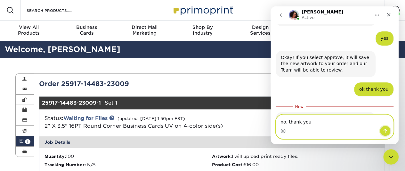
click at [389, 132] on button "Send a message…" at bounding box center [385, 131] width 11 height 10
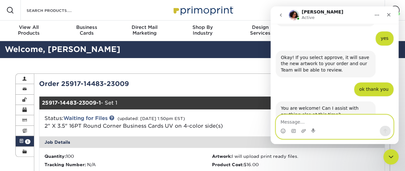
scroll to position [643, 0]
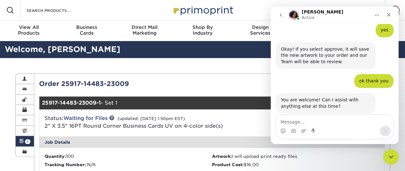
click at [389, 13] on icon "Close" at bounding box center [388, 14] width 5 height 5
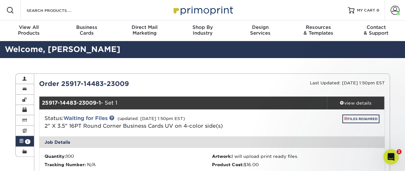
scroll to position [667, 0]
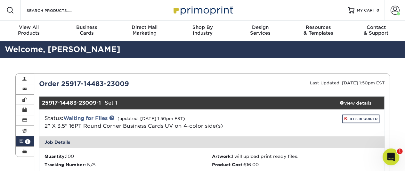
click at [389, 152] on icon "Open Intercom Messenger" at bounding box center [390, 155] width 11 height 11
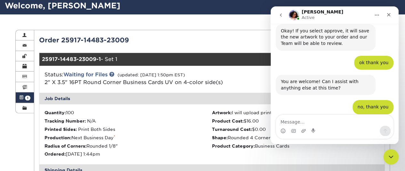
scroll to position [37, 0]
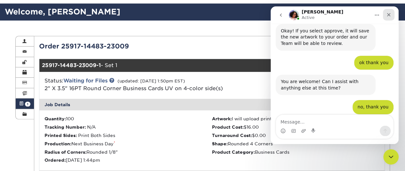
click at [390, 13] on icon "Close" at bounding box center [388, 14] width 5 height 5
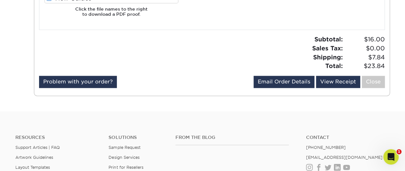
scroll to position [497, 0]
